Goal: Use online tool/utility: Utilize a website feature to perform a specific function

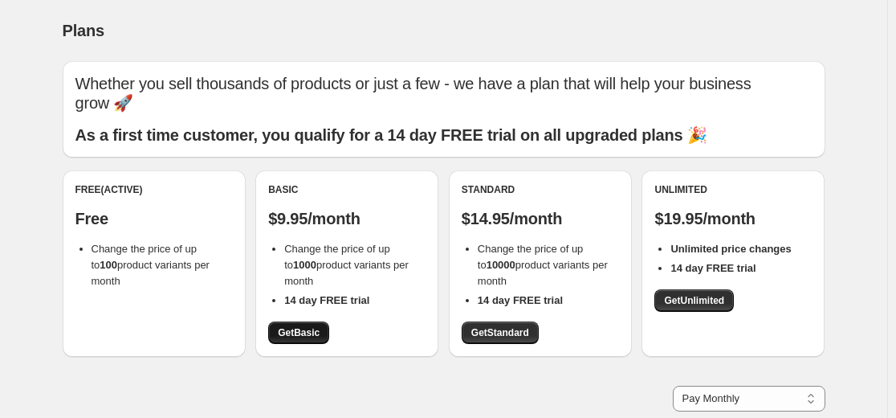
click at [295, 336] on span "Get Basic" at bounding box center [299, 332] width 42 height 13
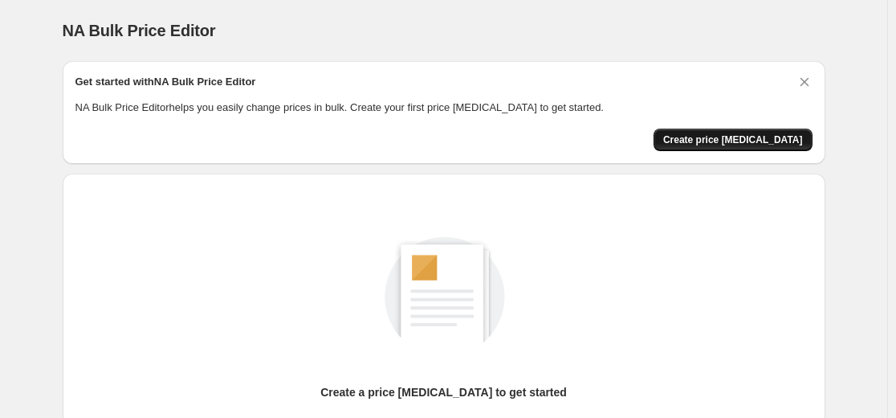
click at [714, 140] on span "Create price change job" at bounding box center [733, 139] width 140 height 13
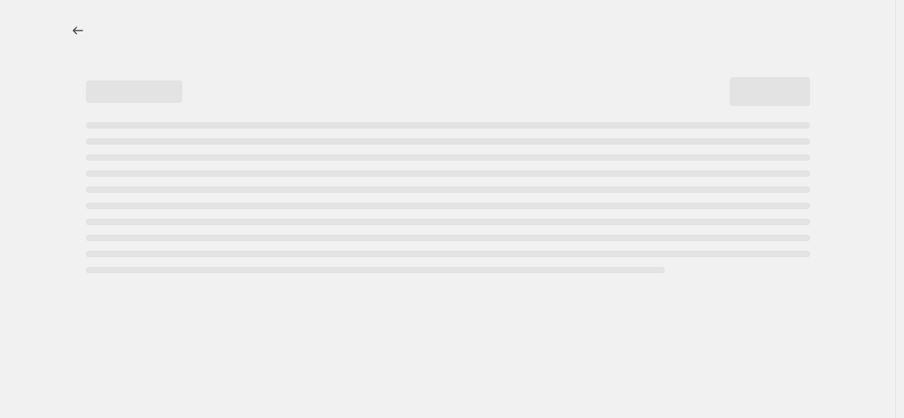
select select "percentage"
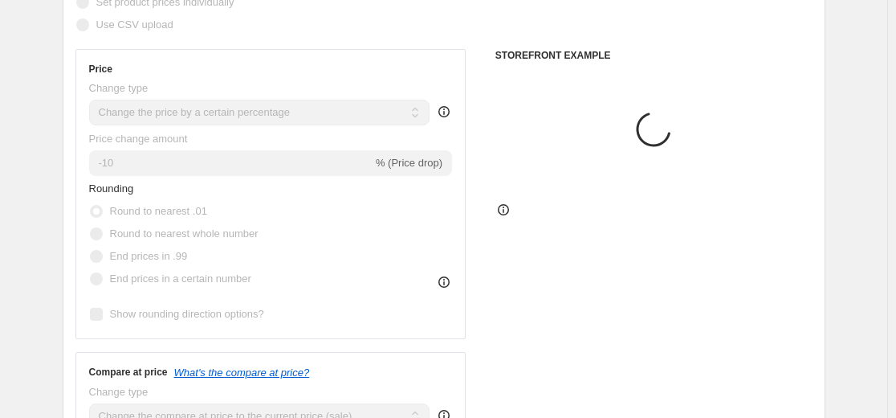
scroll to position [247, 0]
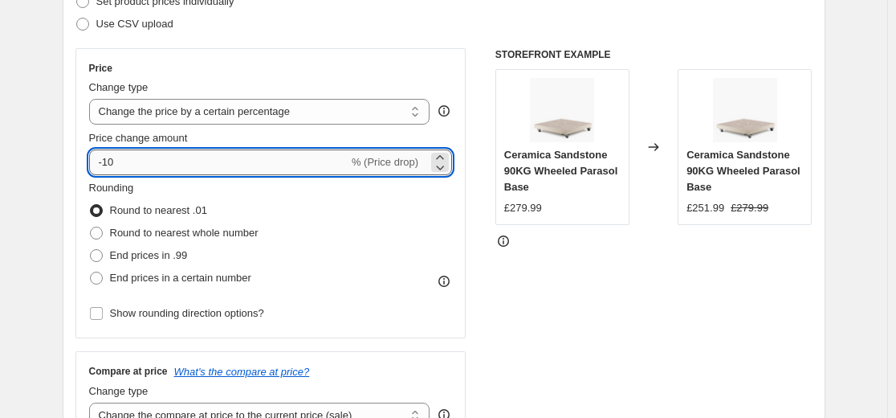
click at [228, 169] on input "-10" at bounding box center [218, 162] width 259 height 26
type input "-1"
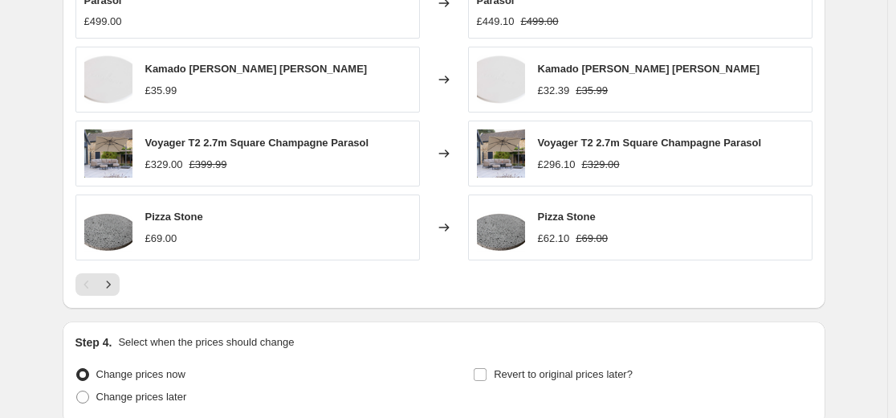
scroll to position [1193, 0]
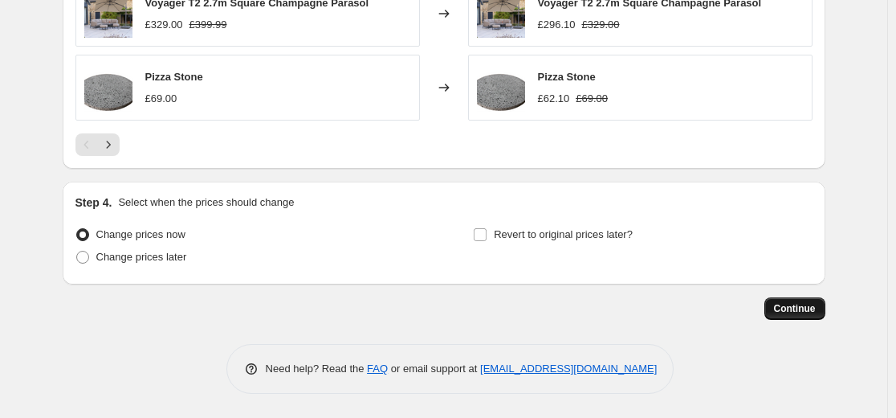
type input "-55"
click at [792, 308] on span "Continue" at bounding box center [795, 308] width 42 height 13
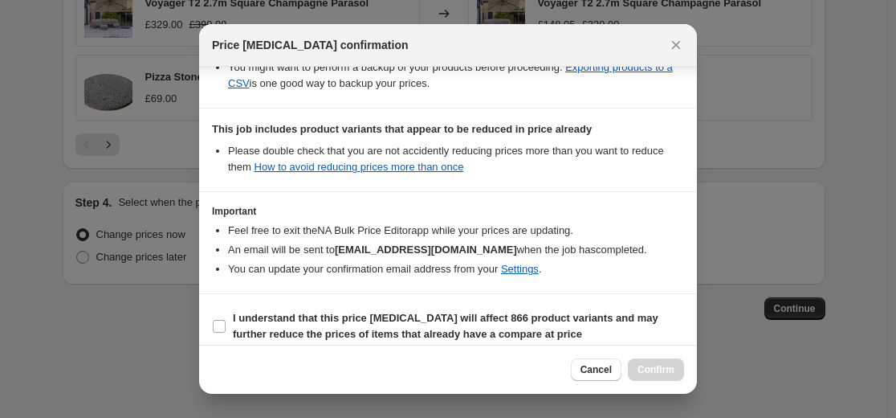
scroll to position [347, 0]
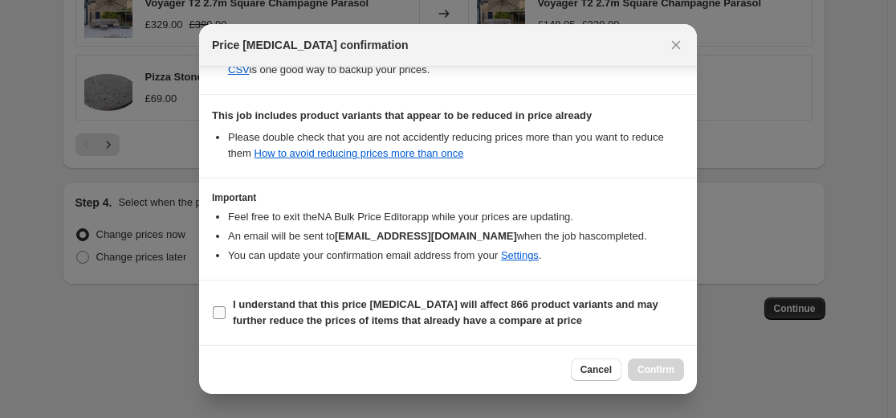
click at [278, 310] on b "I understand that this price change job will affect 866 product variants and ma…" at bounding box center [446, 312] width 426 height 28
click at [226, 310] on input "I understand that this price change job will affect 866 product variants and ma…" at bounding box center [219, 312] width 13 height 13
checkbox input "true"
click at [646, 364] on span "Confirm" at bounding box center [656, 369] width 37 height 13
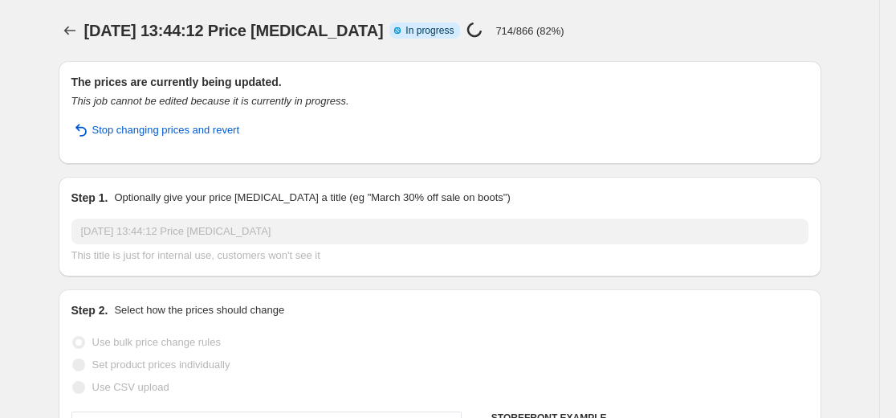
select select "percentage"
